Goal: Task Accomplishment & Management: Manage account settings

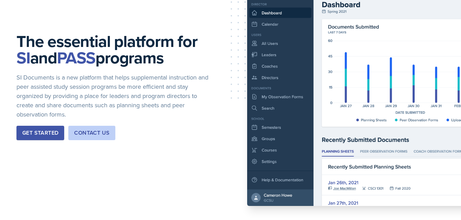
scroll to position [84, 0]
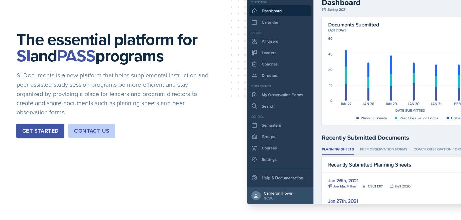
click at [47, 132] on div "Get Started" at bounding box center [40, 131] width 36 height 8
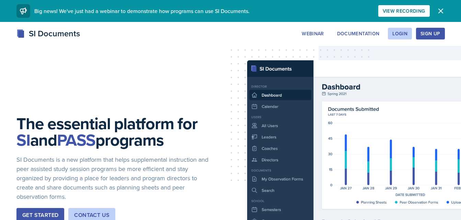
click at [427, 34] on div "Sign Up" at bounding box center [430, 33] width 20 height 5
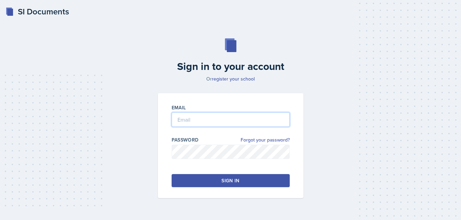
click at [230, 117] on input "email" at bounding box center [230, 119] width 118 height 14
type input "[EMAIL_ADDRESS][DOMAIN_NAME]"
click at [211, 178] on button "Sign in" at bounding box center [230, 180] width 118 height 13
type input "[EMAIL_ADDRESS][DOMAIN_NAME]"
click at [266, 142] on link "Forgot your password?" at bounding box center [264, 139] width 49 height 7
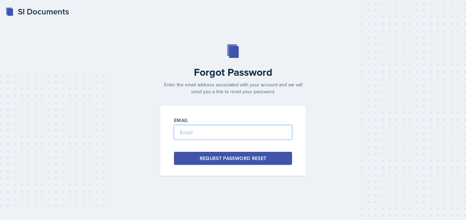
click at [259, 135] on input "email" at bounding box center [233, 132] width 118 height 14
type input "[EMAIL_ADDRESS][DOMAIN_NAME]"
click at [228, 154] on button "Request Password Reset" at bounding box center [233, 158] width 118 height 13
